Goal: Find specific fact: Find contact information

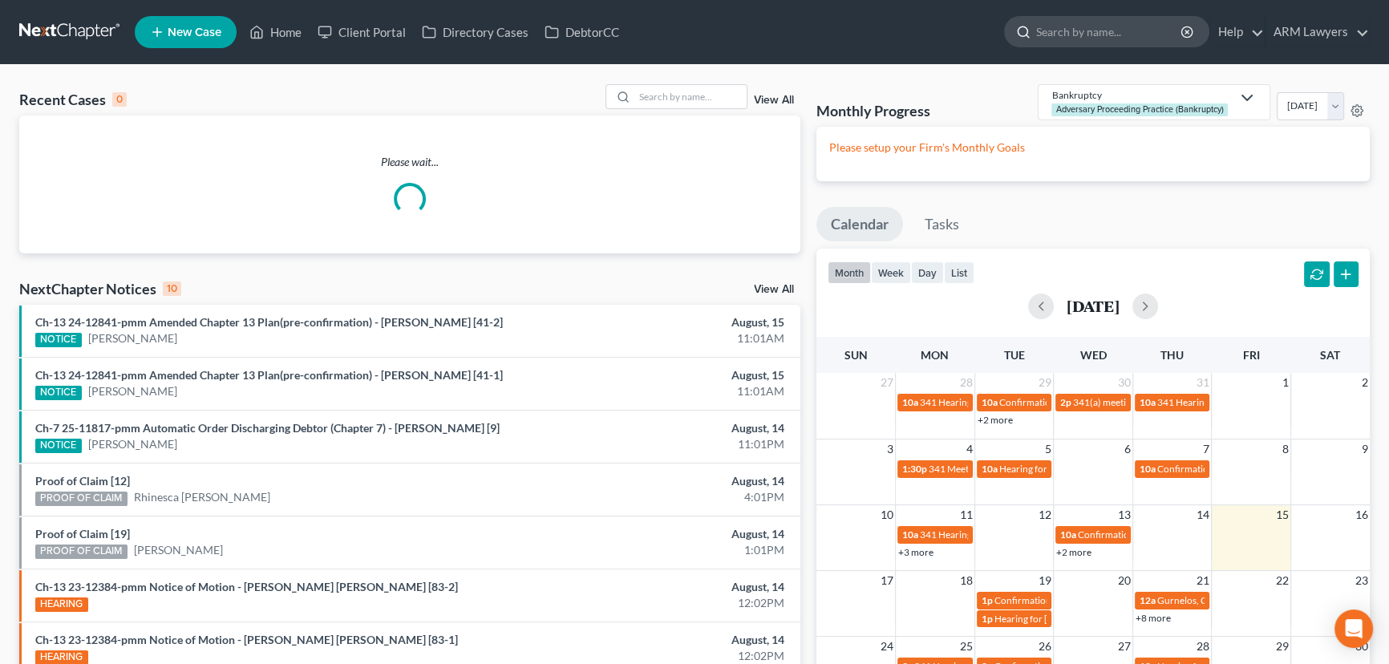
click at [1089, 30] on input "search" at bounding box center [1109, 32] width 147 height 30
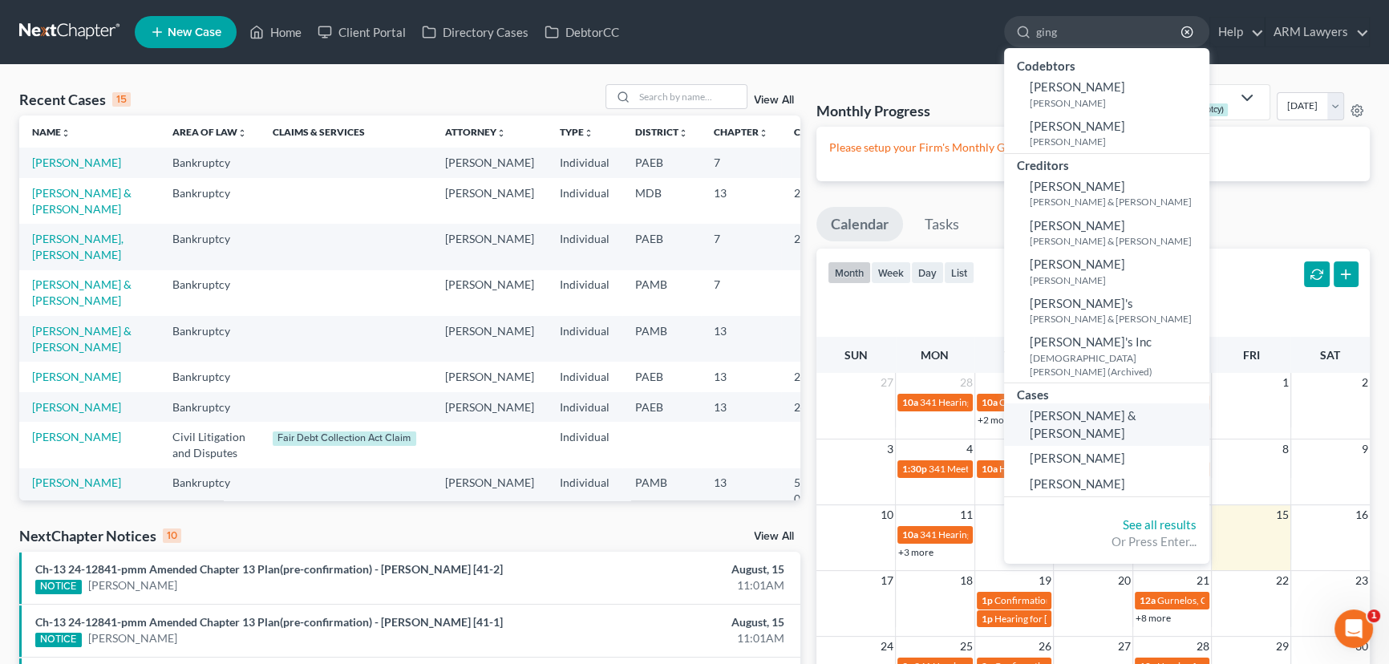
type input "ging"
click at [1114, 408] on link "[PERSON_NAME] & [PERSON_NAME]" at bounding box center [1106, 424] width 205 height 42
select select "1"
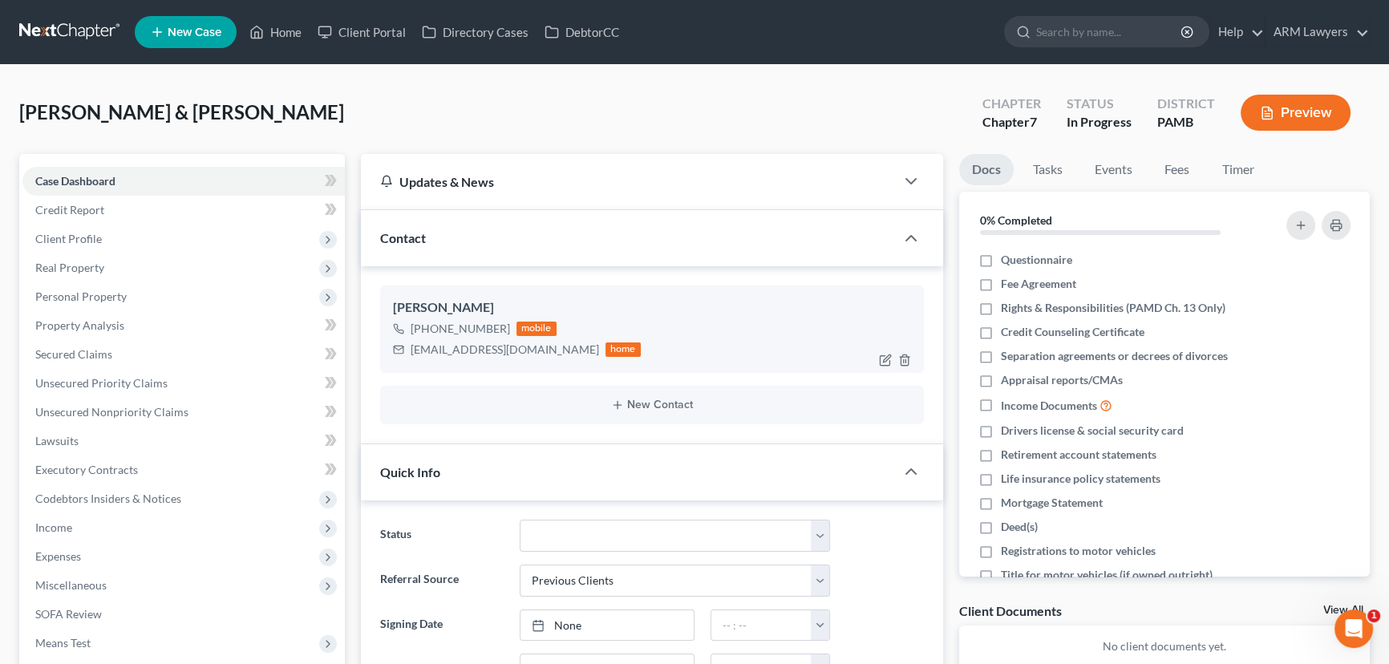
scroll to position [177, 0]
drag, startPoint x: 410, startPoint y: 347, endPoint x: 497, endPoint y: 349, distance: 87.4
click at [497, 349] on div "[EMAIL_ADDRESS][DOMAIN_NAME]" at bounding box center [504, 350] width 188 height 16
copy div "[EMAIL_ADDRESS][DOMAIN_NAME]"
